Goal: Find specific page/section: Find specific page/section

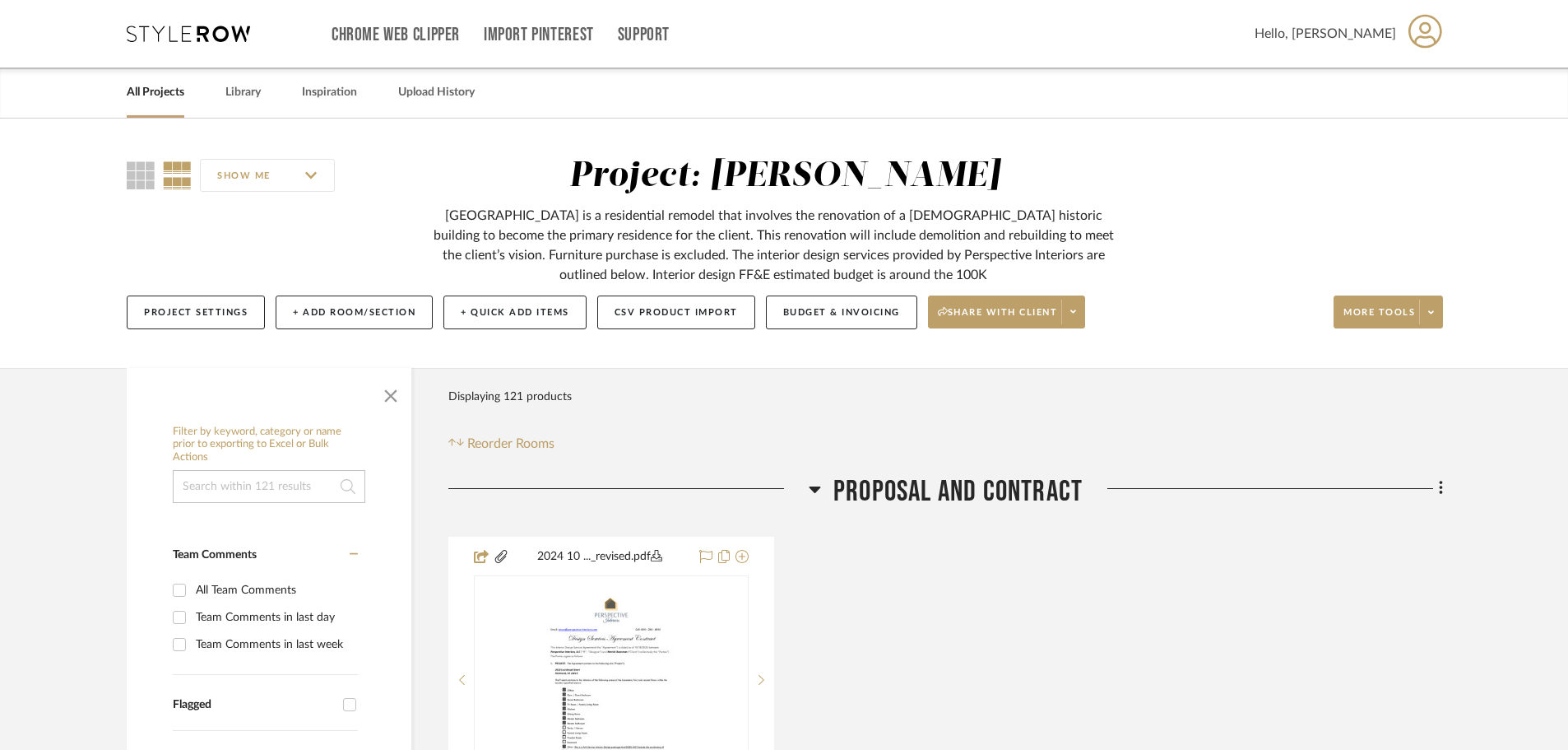
click at [158, 91] on link "All Projects" at bounding box center [156, 93] width 58 height 22
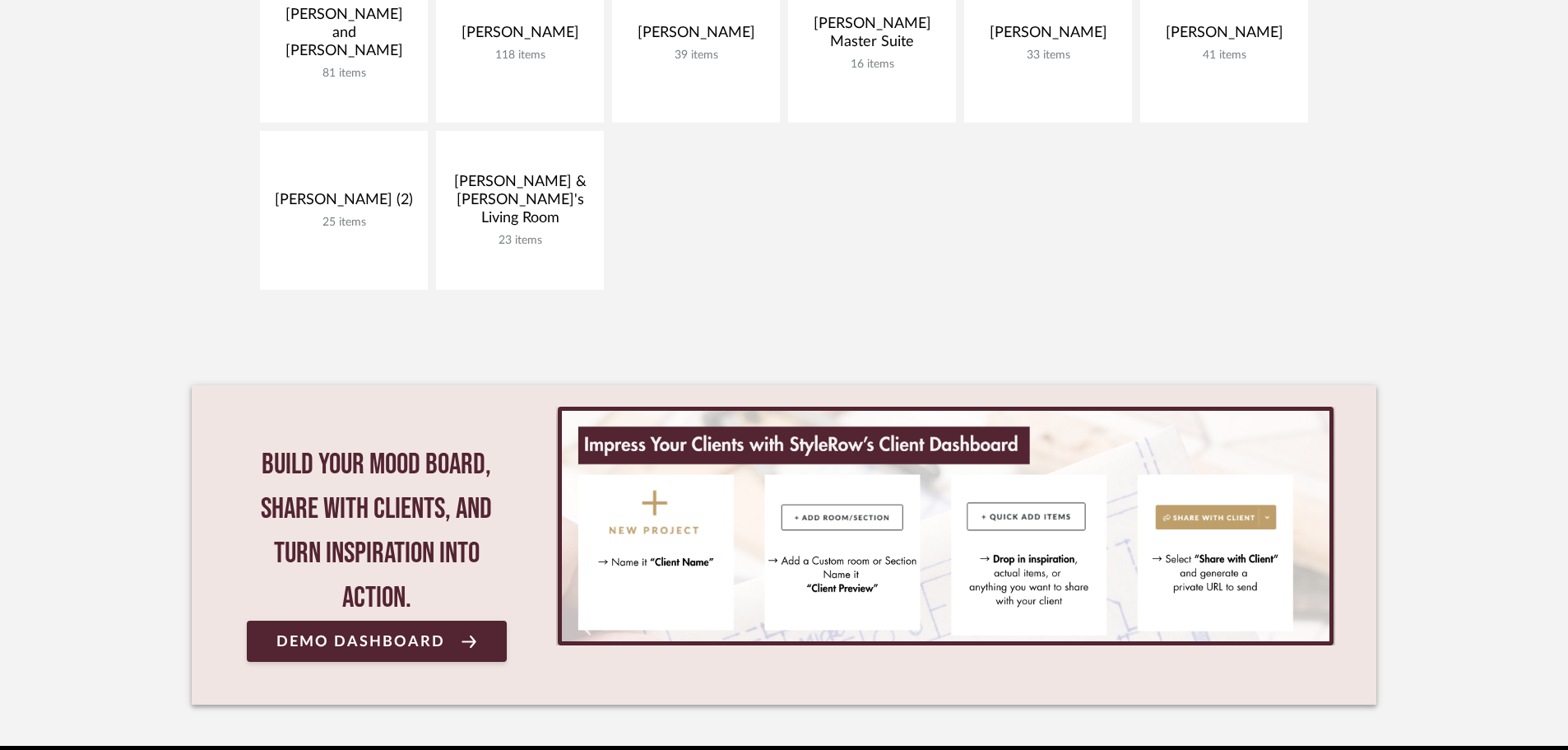
scroll to position [658, 0]
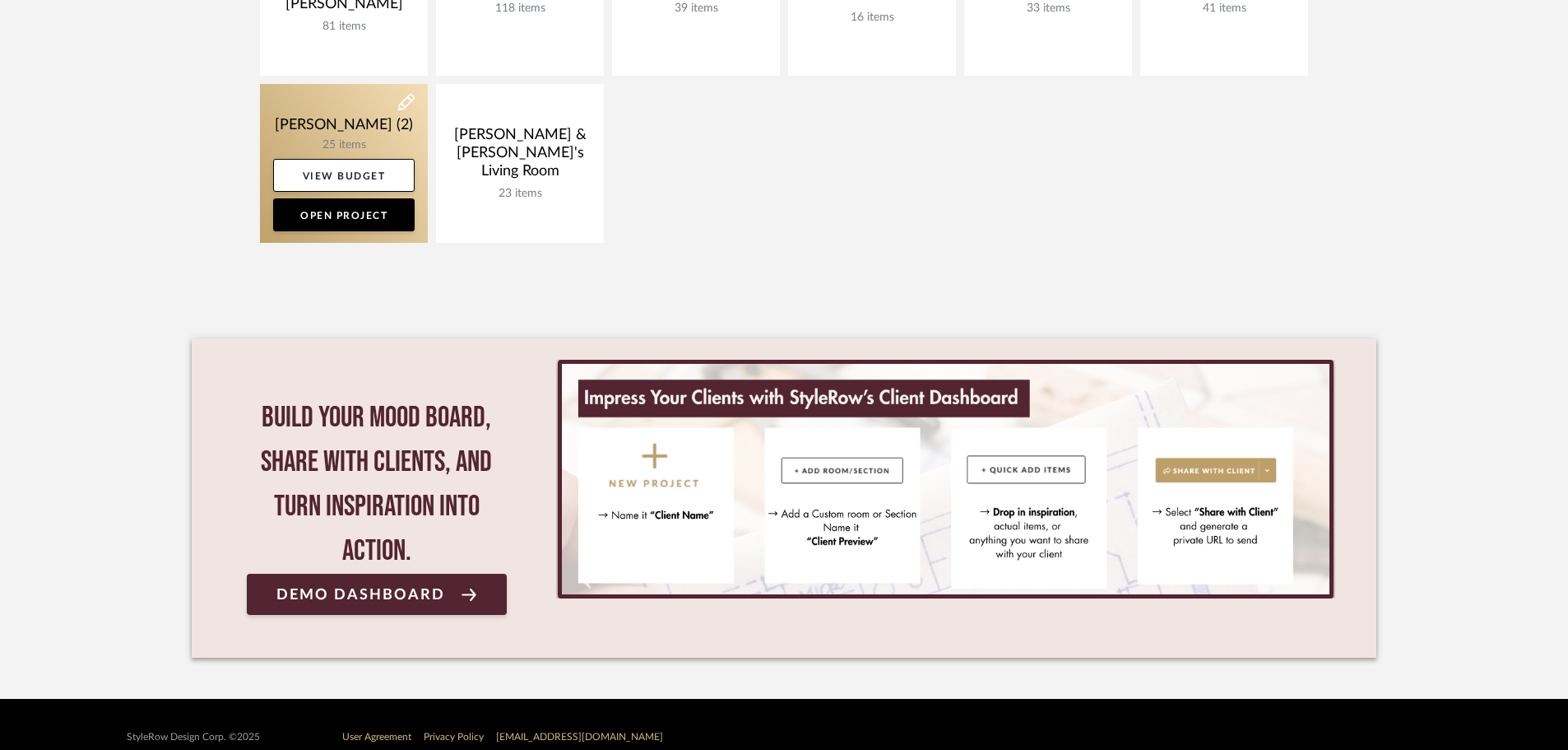
click at [324, 115] on link at bounding box center [344, 163] width 167 height 159
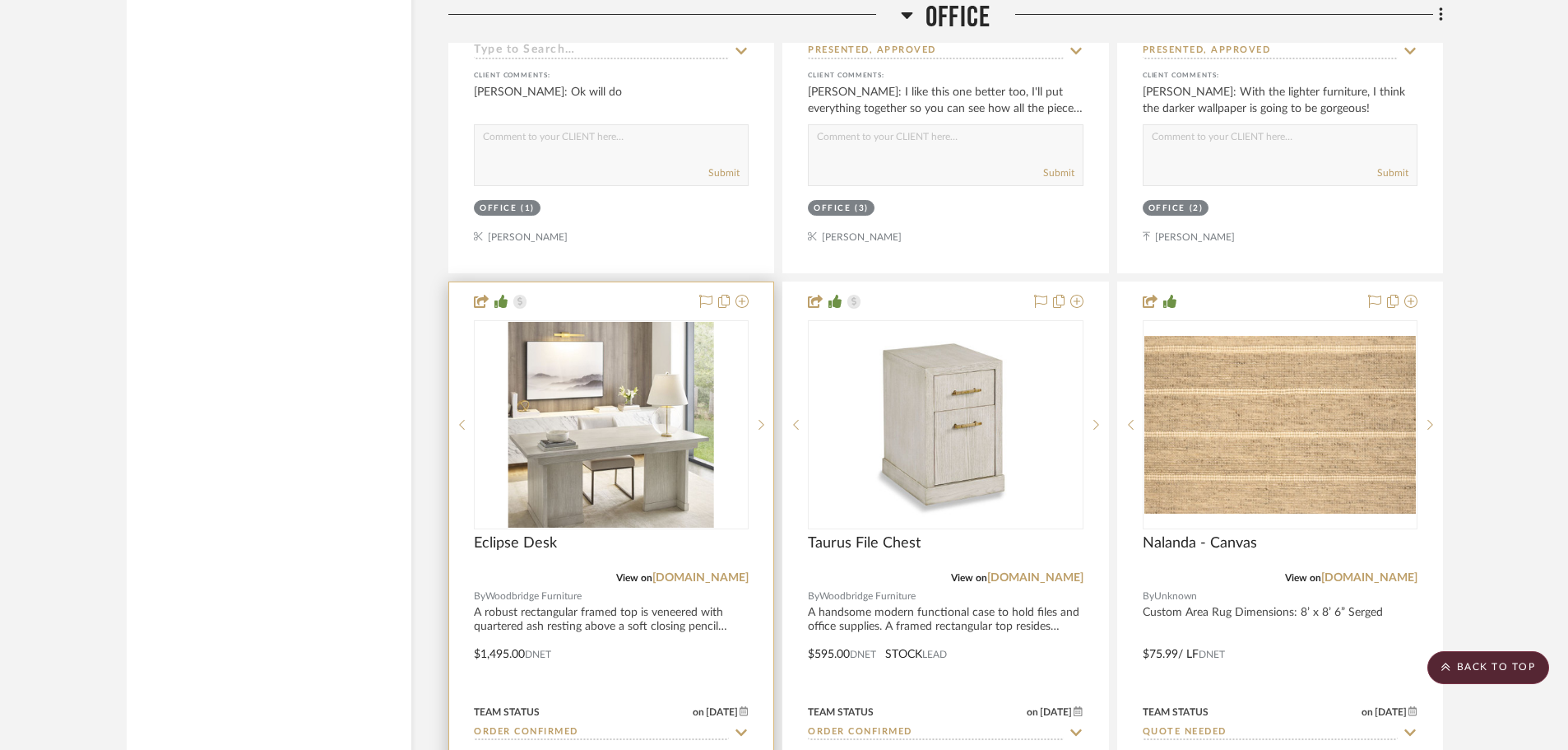
scroll to position [4937, 0]
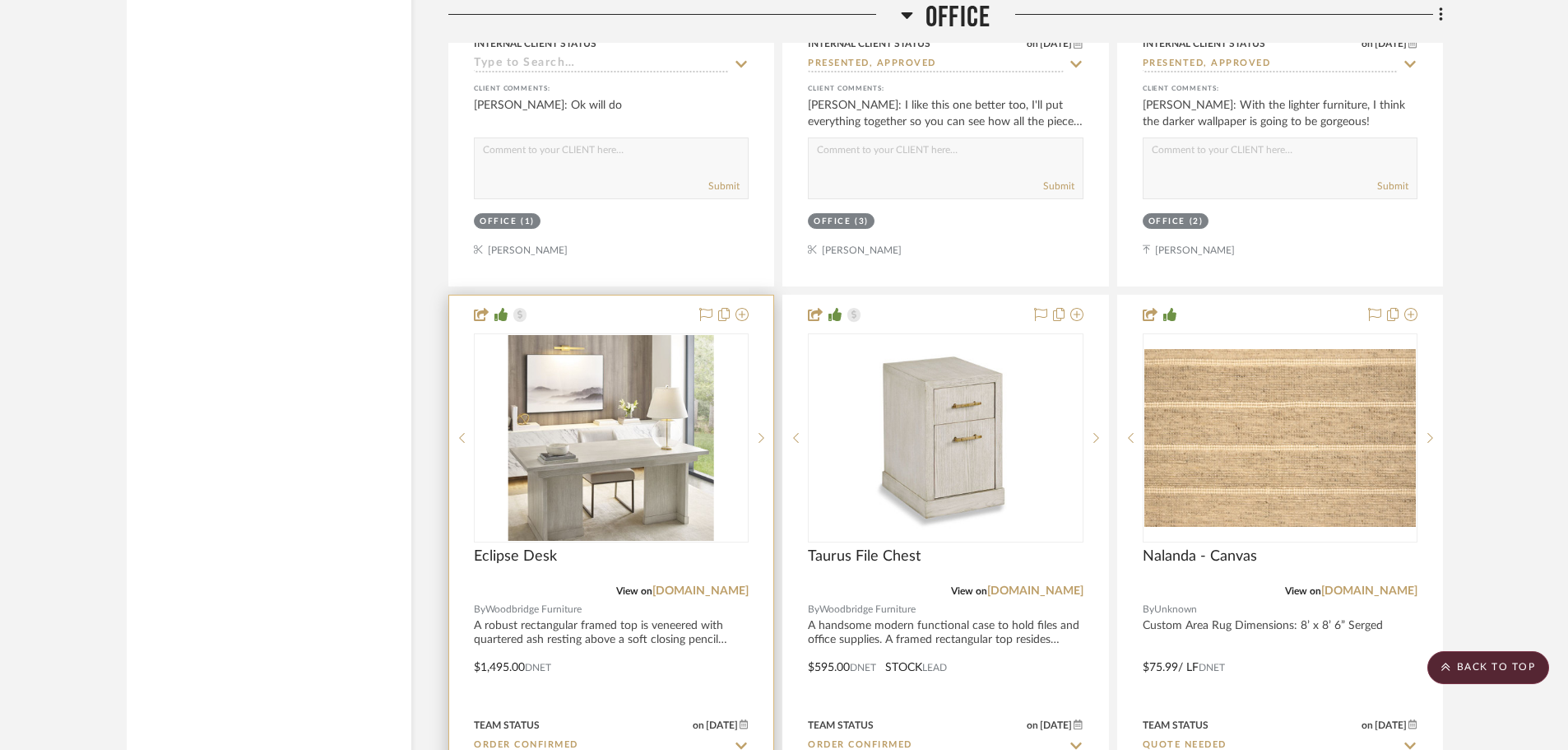
click at [634, 410] on img "0" at bounding box center [612, 438] width 206 height 206
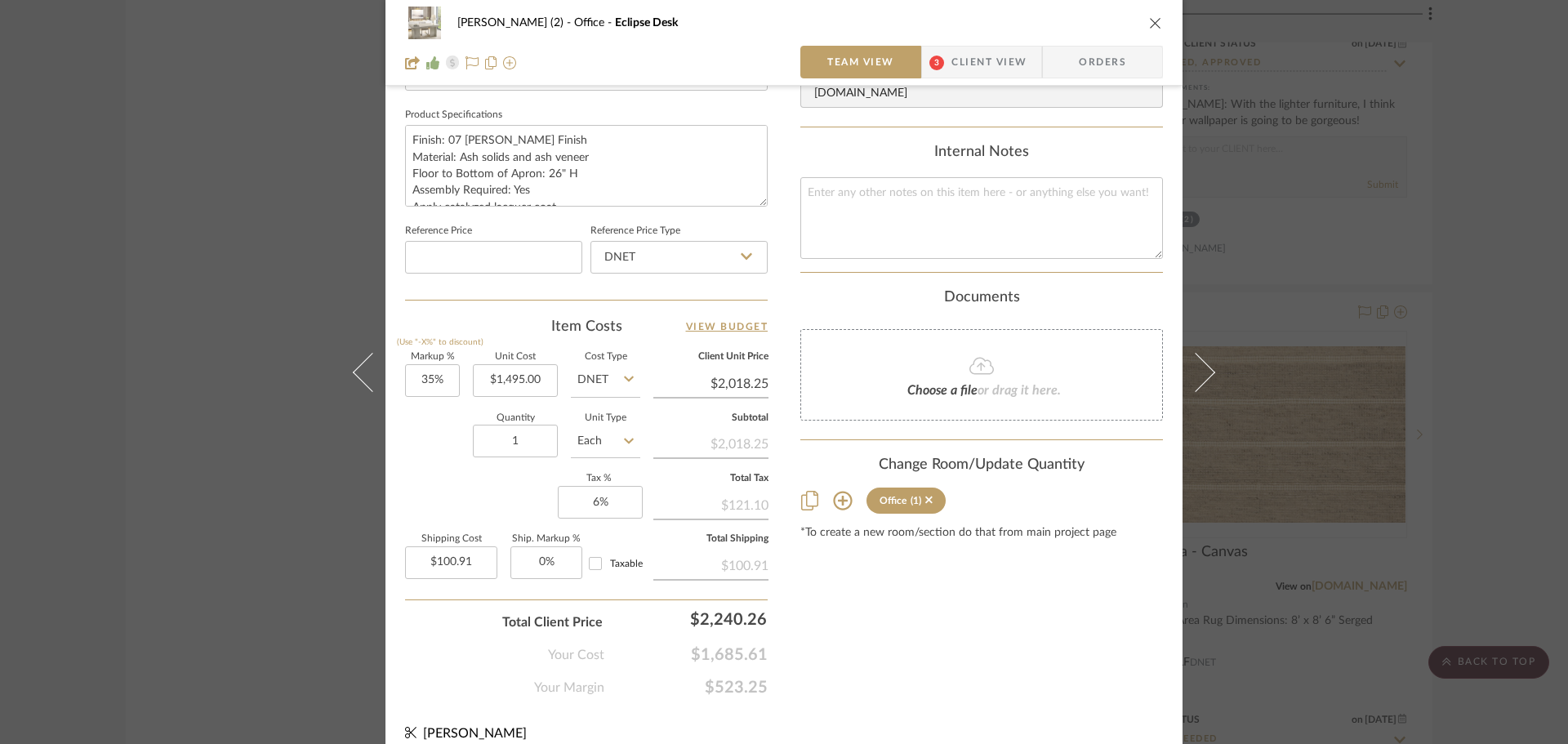
scroll to position [776, 0]
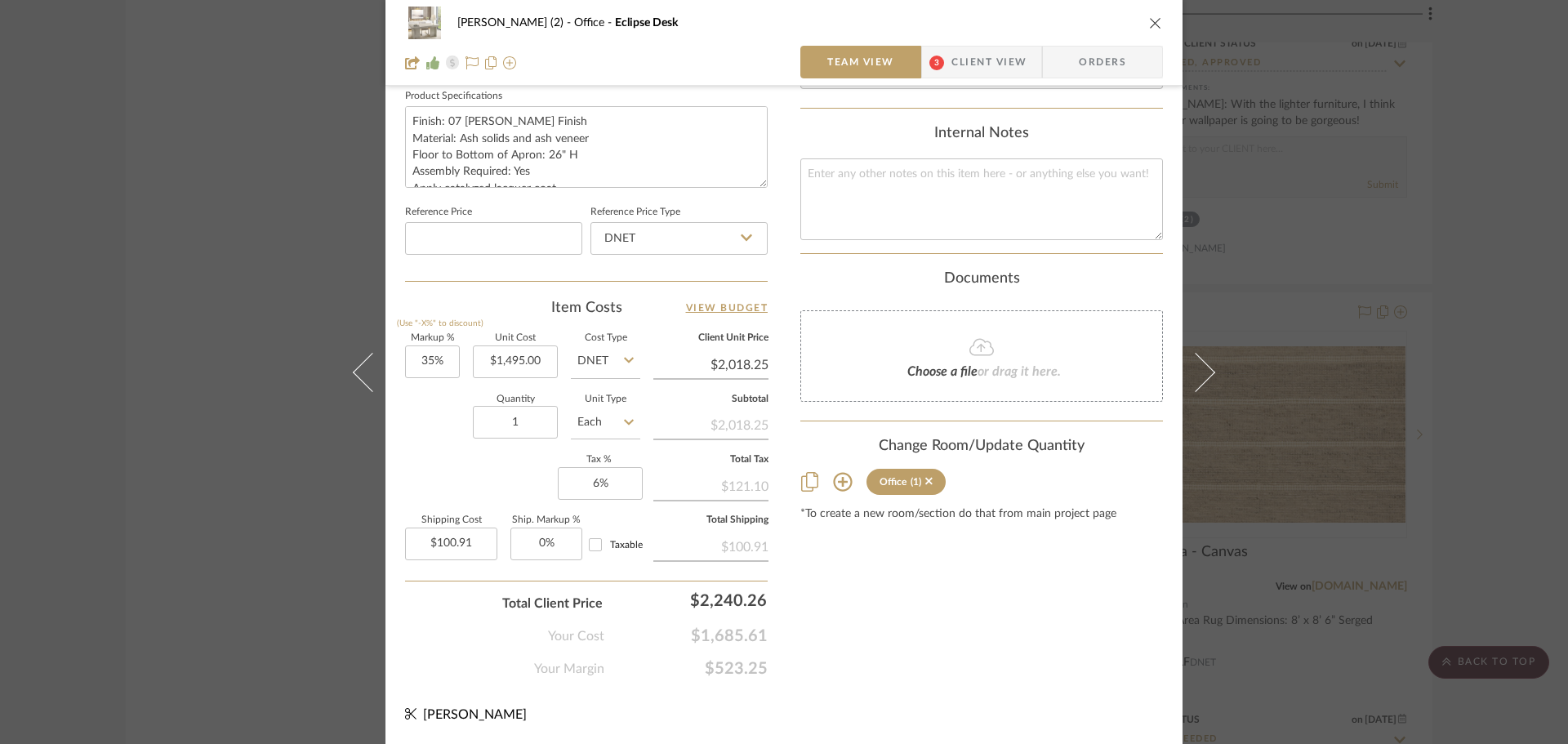
click at [312, 220] on div "[PERSON_NAME] (2) Office Eclipse Desk Team View 3 Client View Orders 1 / 5 Team…" at bounding box center [784, 372] width 1568 height 744
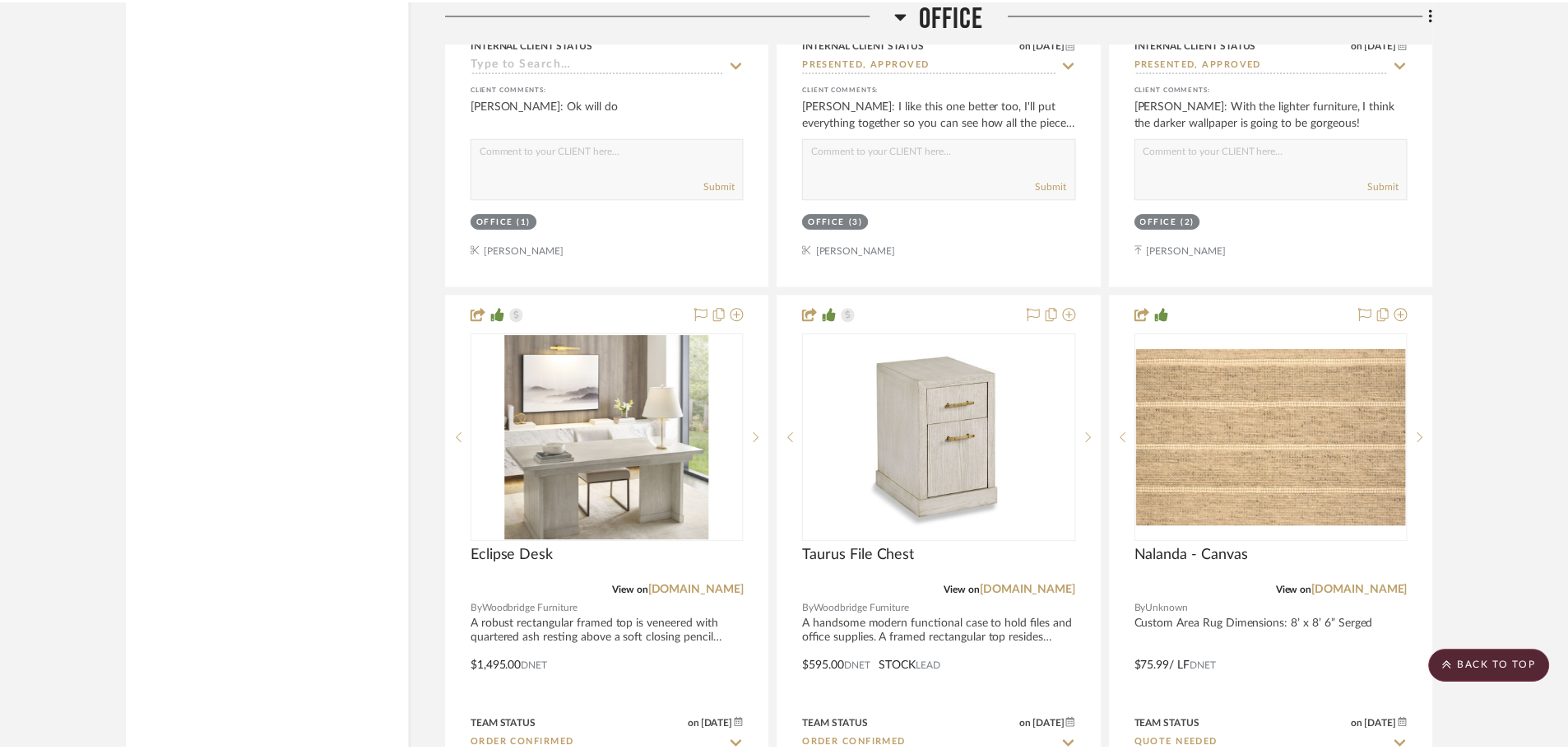
scroll to position [4937, 0]
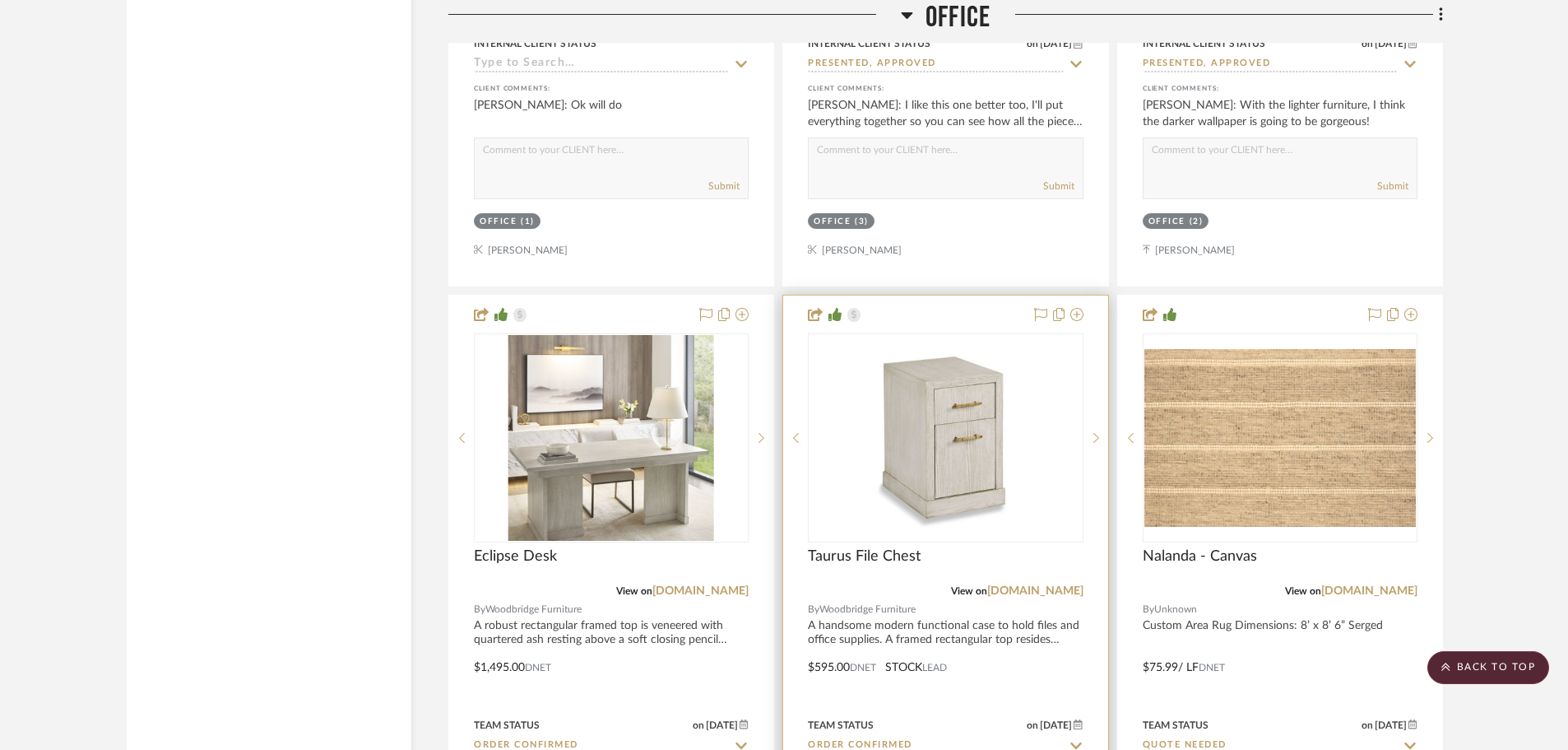
click at [1012, 456] on img "0" at bounding box center [946, 438] width 206 height 206
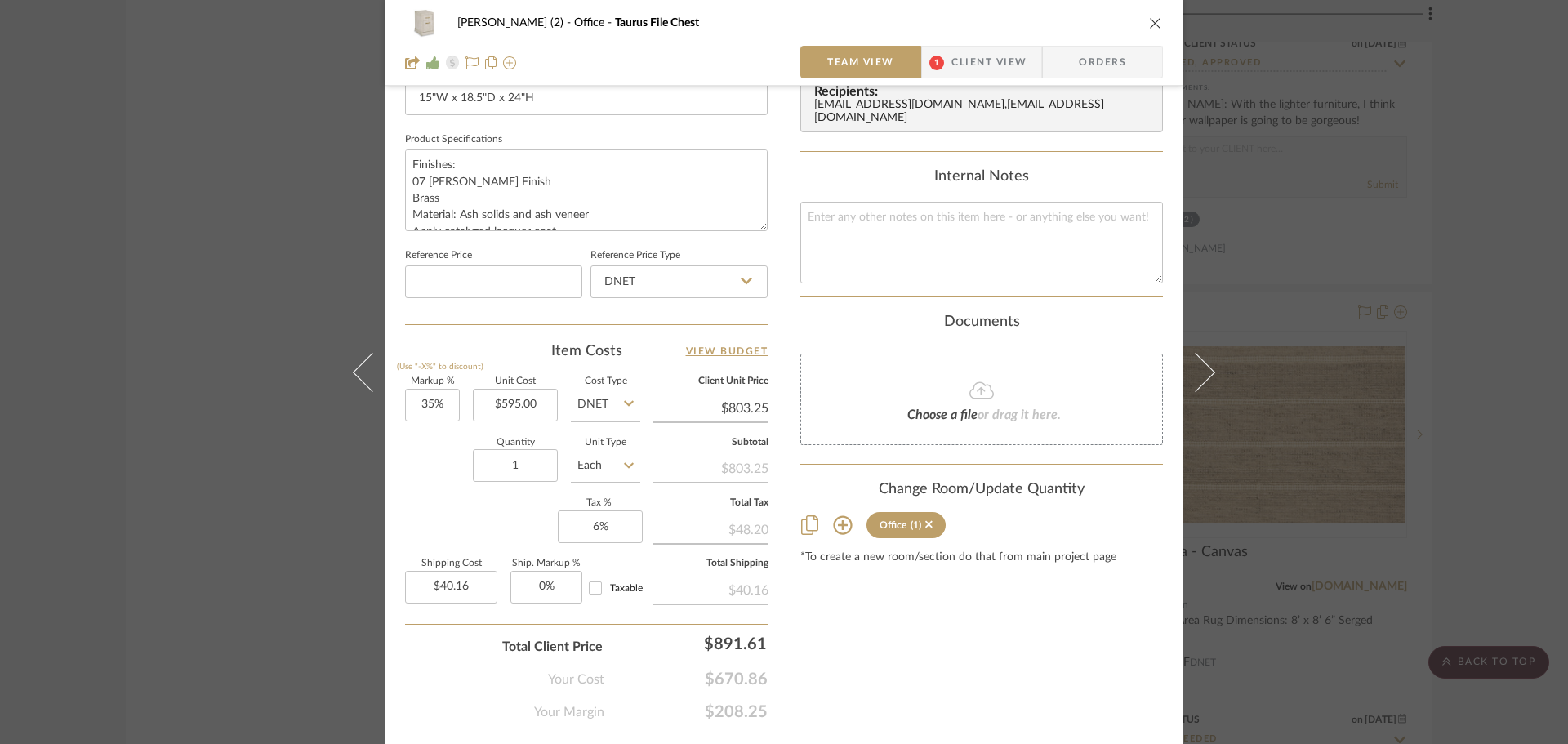
scroll to position [735, 0]
click at [1146, 13] on div "[PERSON_NAME] (2) Office Taurus File Chest" at bounding box center [784, 23] width 758 height 33
click at [1149, 19] on icon "close" at bounding box center [1155, 23] width 13 height 13
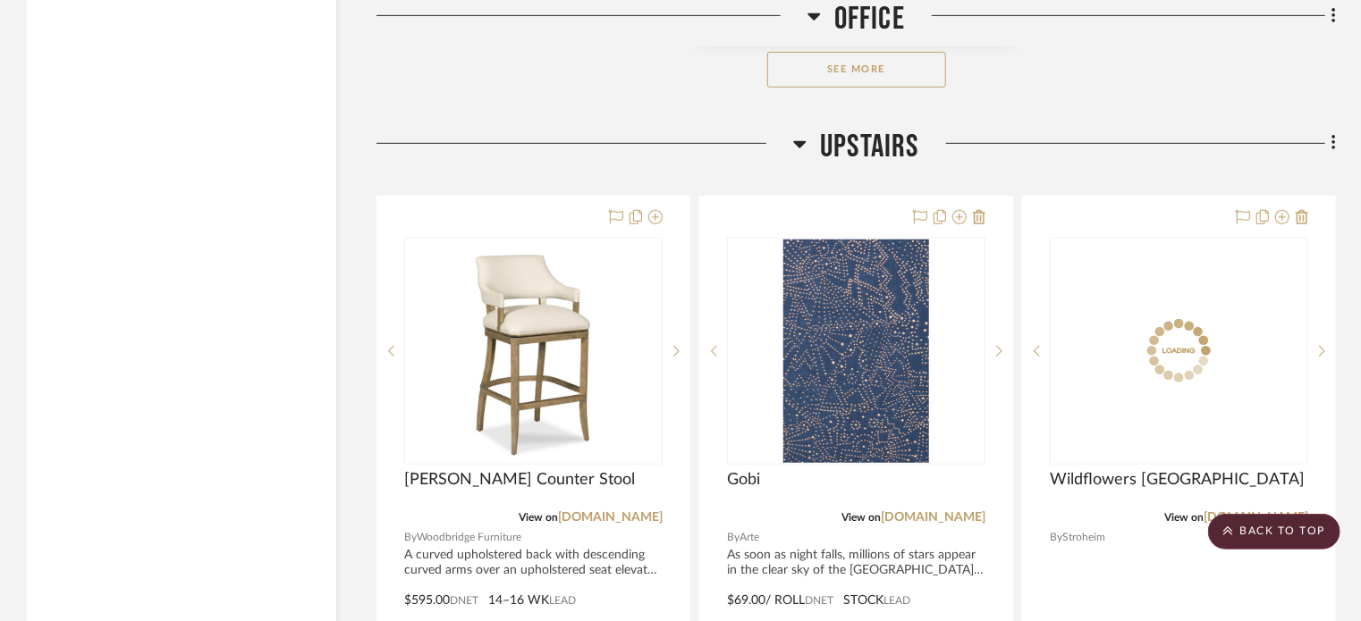
scroll to position [7243, 0]
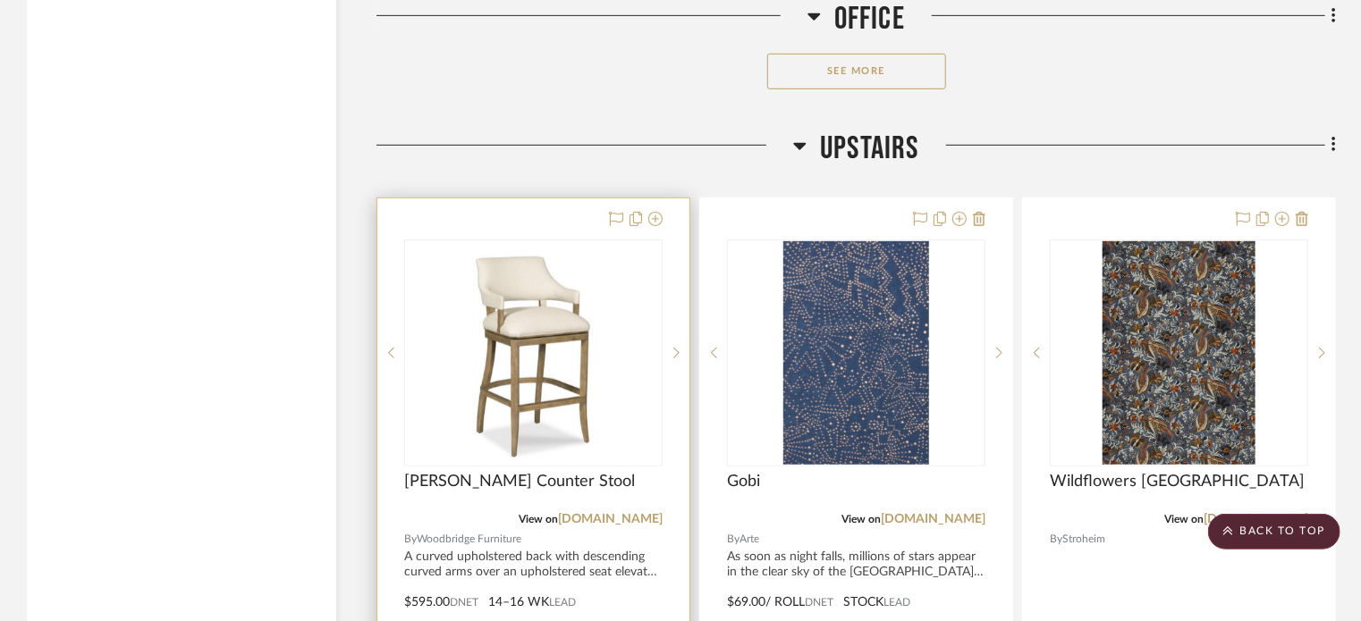
click at [0, 0] on img at bounding box center [0, 0] width 0 height 0
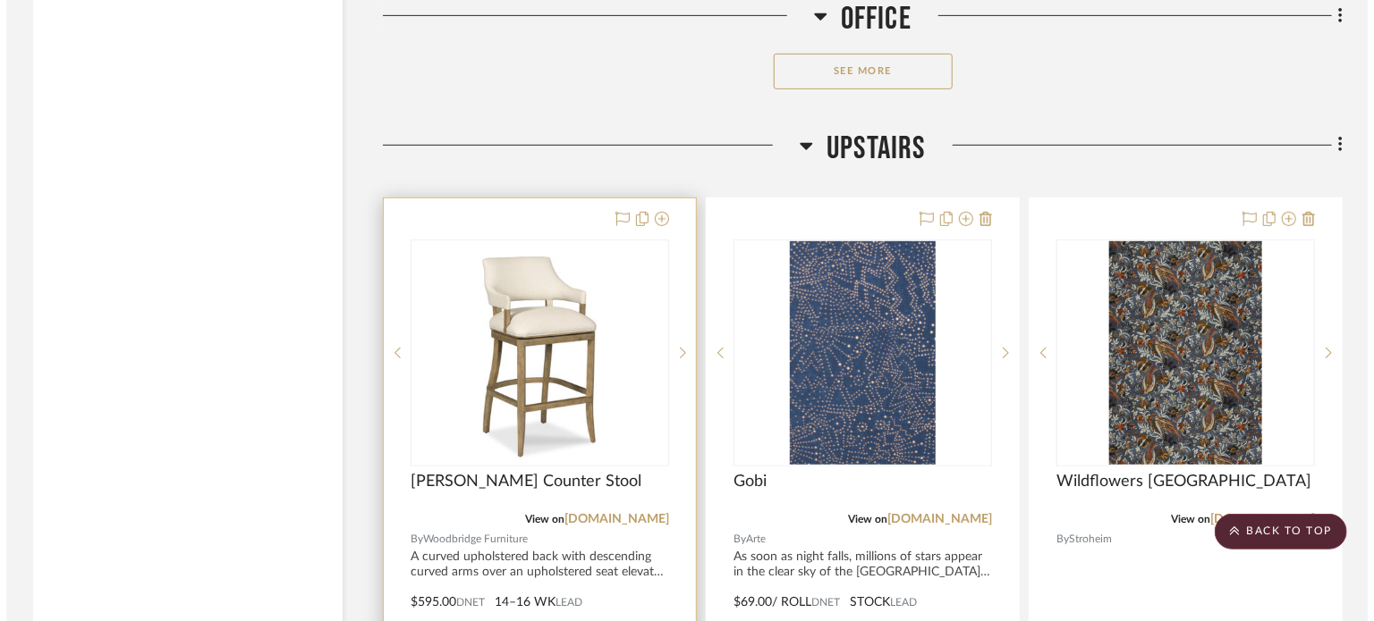
scroll to position [0, 0]
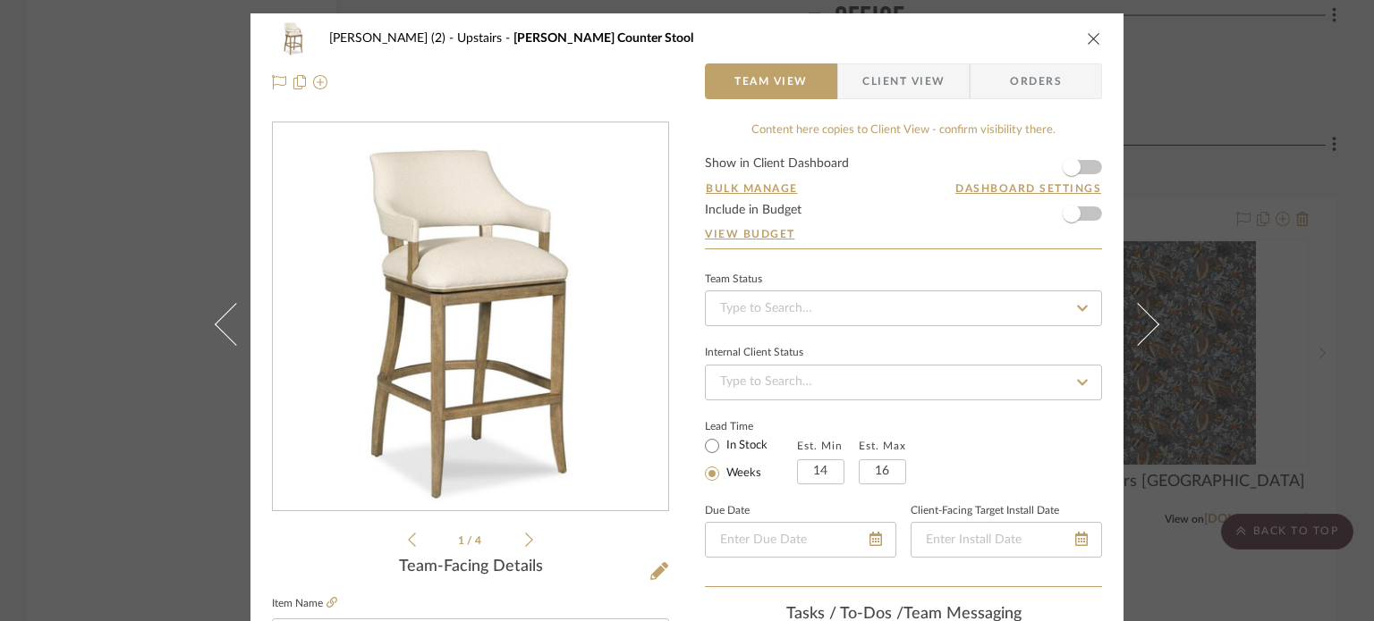
click at [532, 336] on img "0" at bounding box center [470, 317] width 388 height 388
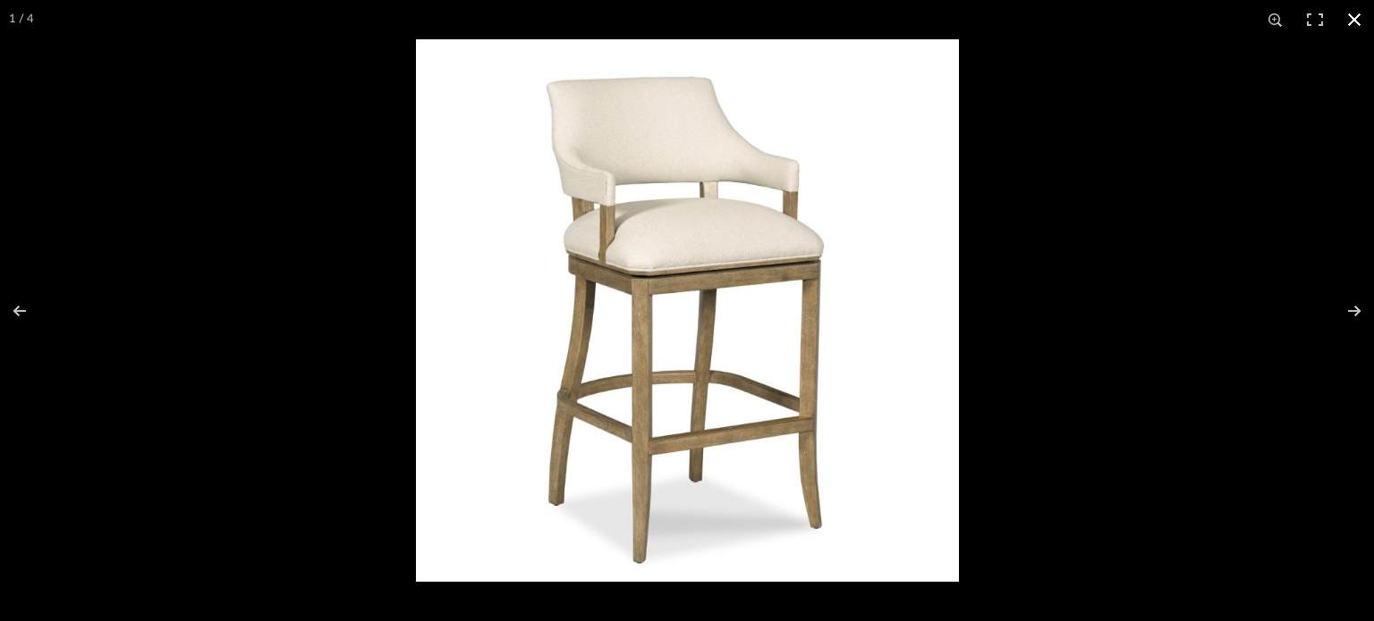
click at [1348, 14] on button at bounding box center [1353, 19] width 39 height 39
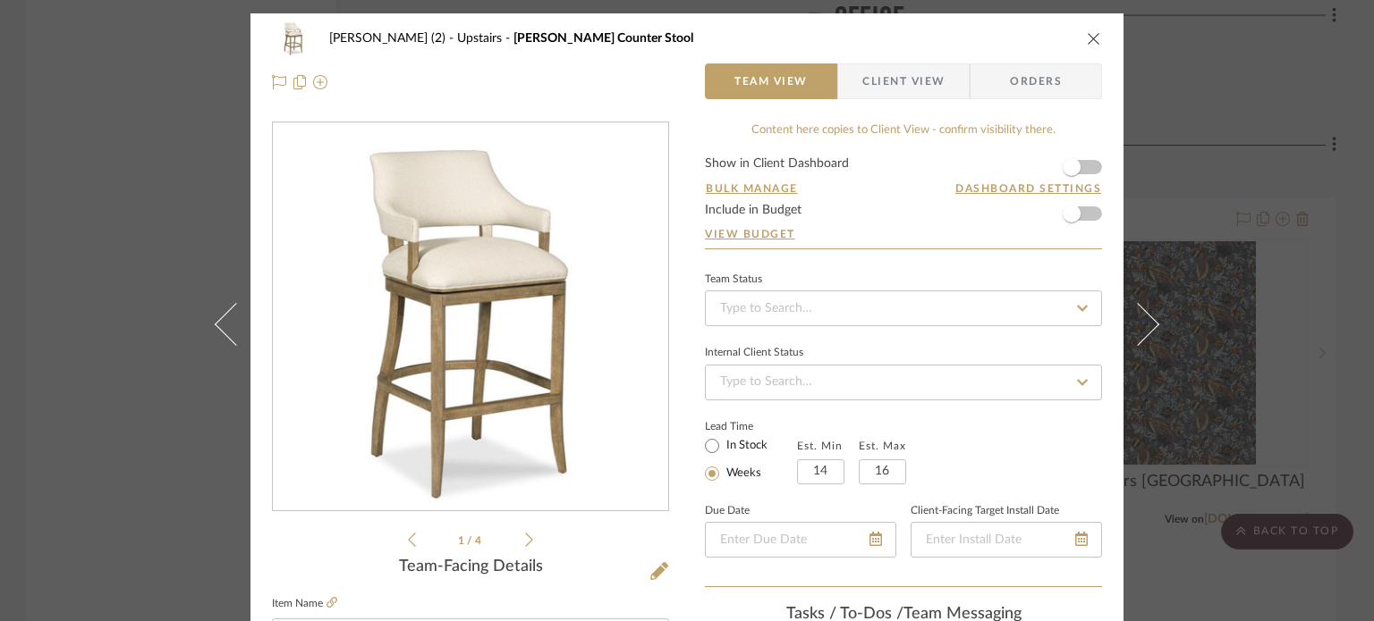
click at [1086, 41] on icon "close" at bounding box center [1093, 38] width 14 height 14
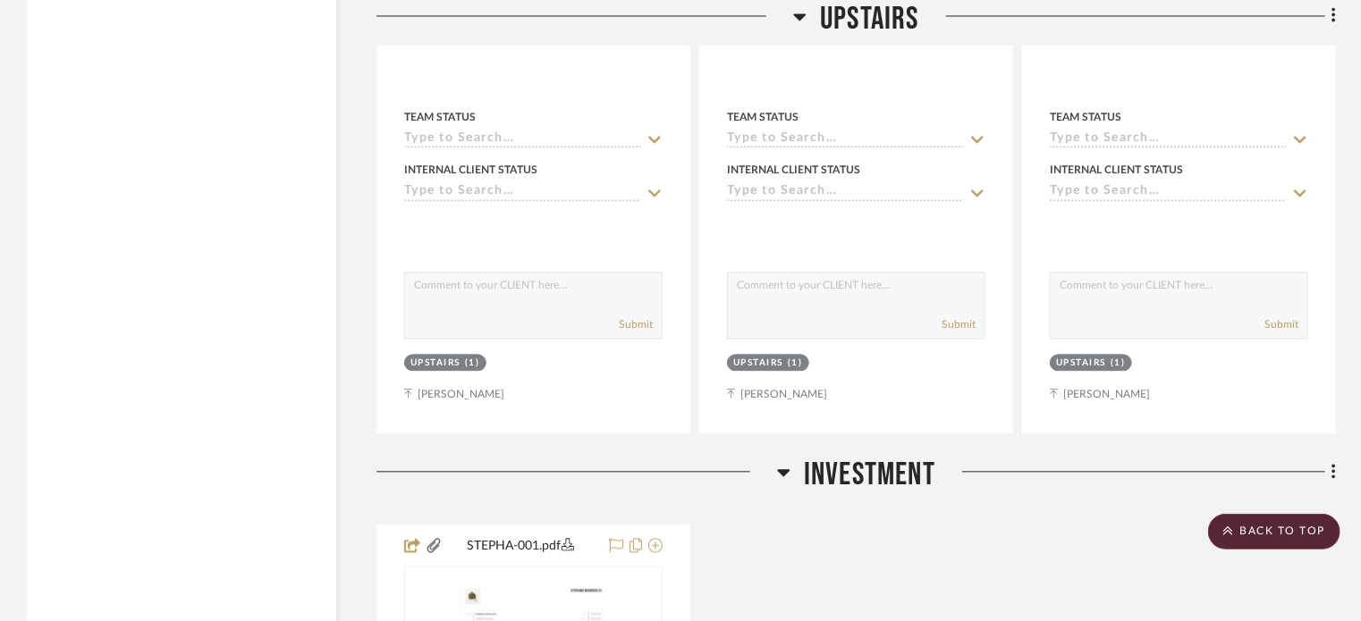
scroll to position [8584, 0]
